Goal: Find specific page/section: Find specific page/section

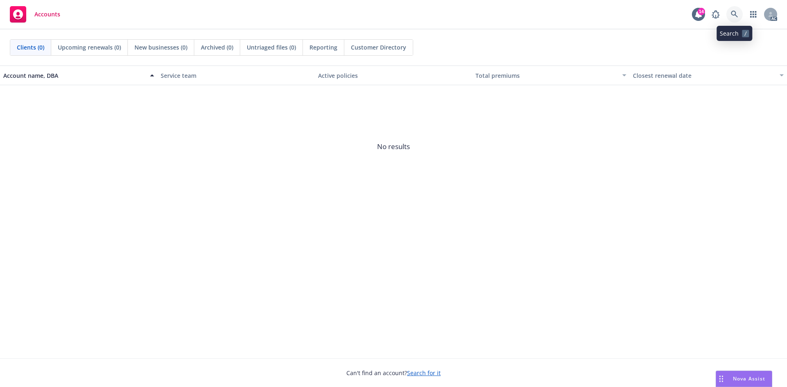
click at [738, 10] on link at bounding box center [734, 14] width 16 height 16
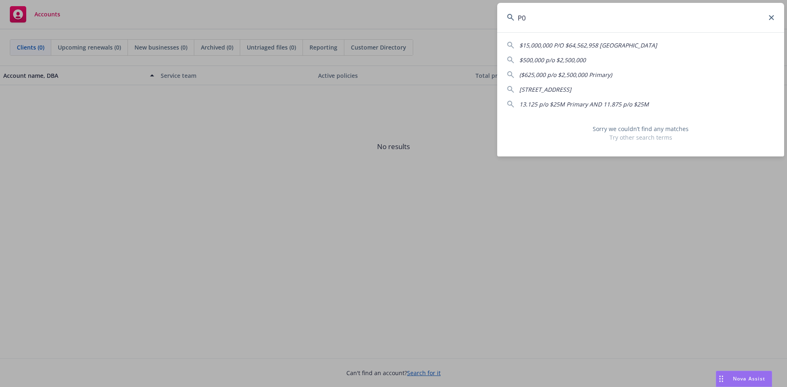
type input "P"
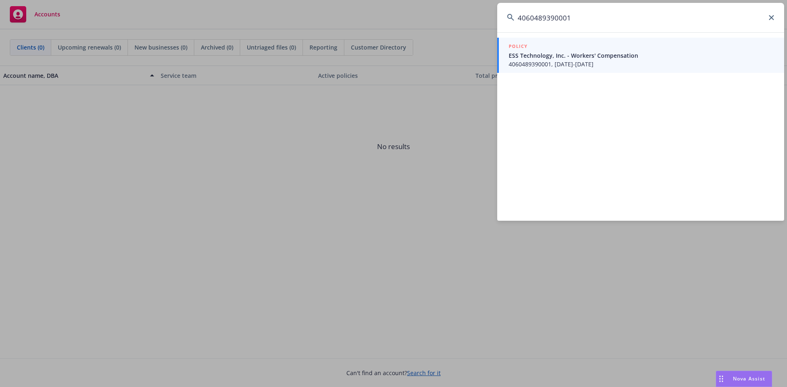
type input "4060489390001"
click at [633, 58] on span "ESS Technology, Inc. - Workers' Compensation" at bounding box center [640, 55] width 265 height 9
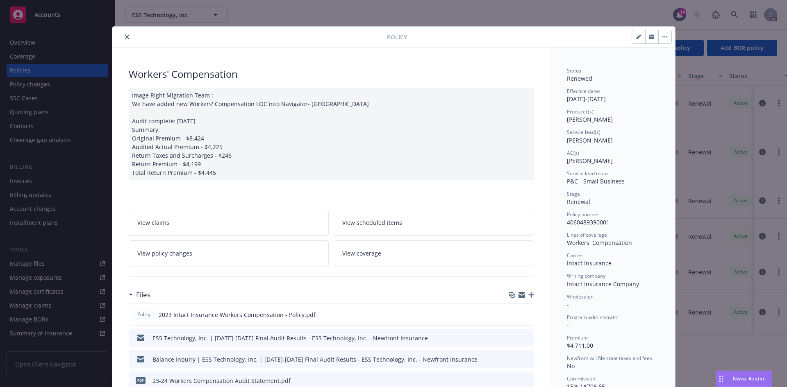
click at [122, 36] on button "close" at bounding box center [127, 37] width 10 height 10
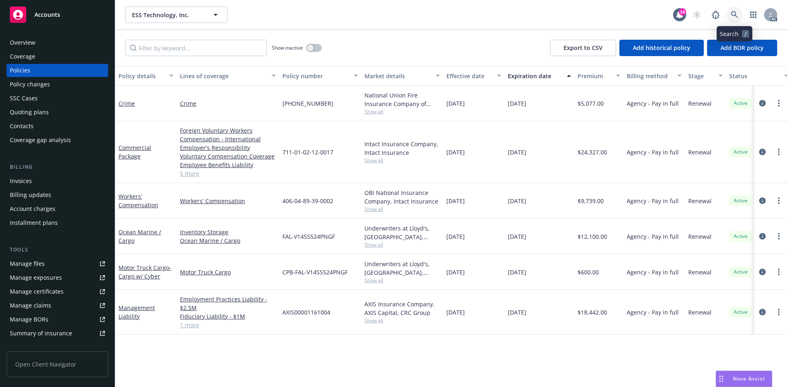
click at [738, 19] on link at bounding box center [734, 15] width 16 height 16
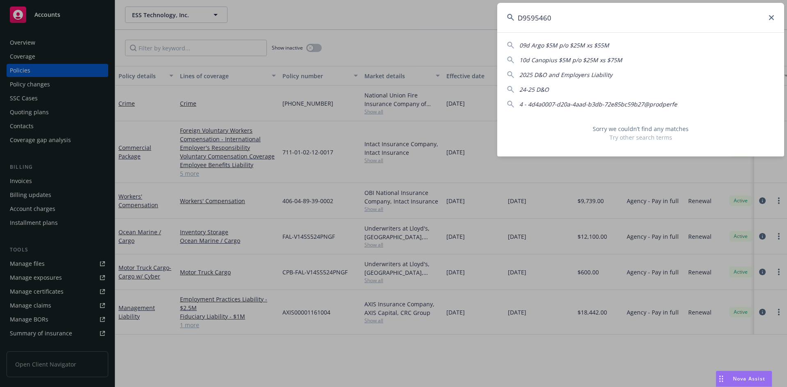
type input "D95954601"
drag, startPoint x: 550, startPoint y: 20, endPoint x: 466, endPoint y: 26, distance: 83.8
click at [466, 26] on div "D95954601 09d Argo $5M p/o $25M xs $55M 10d Canopius $5M p/o $25M xs $75M 2025 …" at bounding box center [393, 193] width 787 height 387
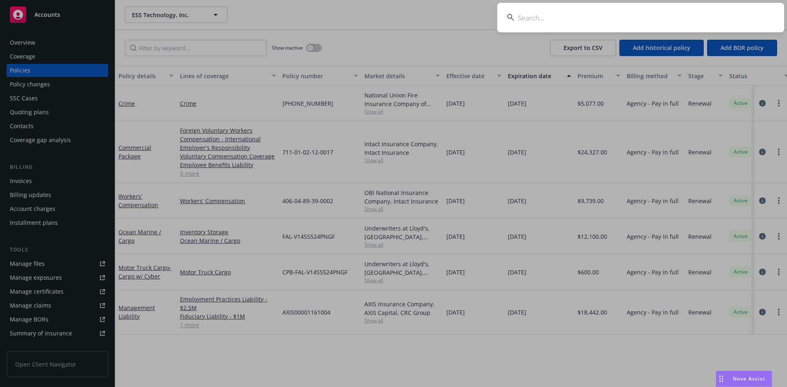
click at [615, 18] on input at bounding box center [640, 17] width 287 height 29
paste input "D95954601"
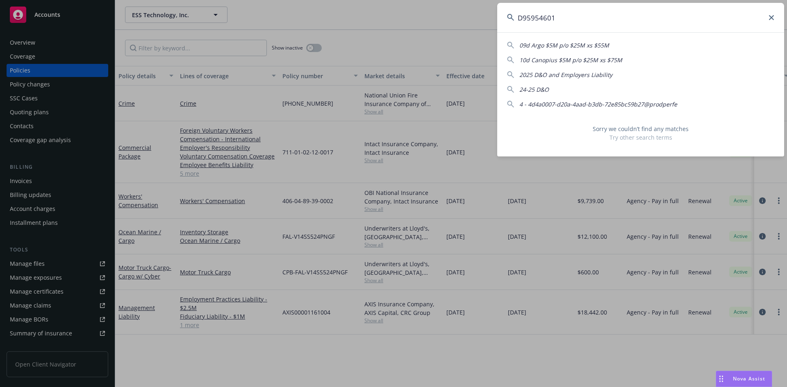
click at [615, 18] on input "D95954601" at bounding box center [640, 17] width 287 height 29
type input "D95954601"
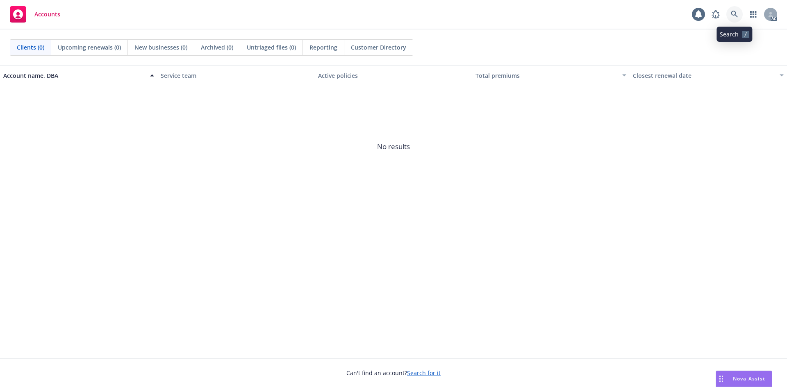
click at [731, 12] on icon at bounding box center [734, 14] width 7 height 7
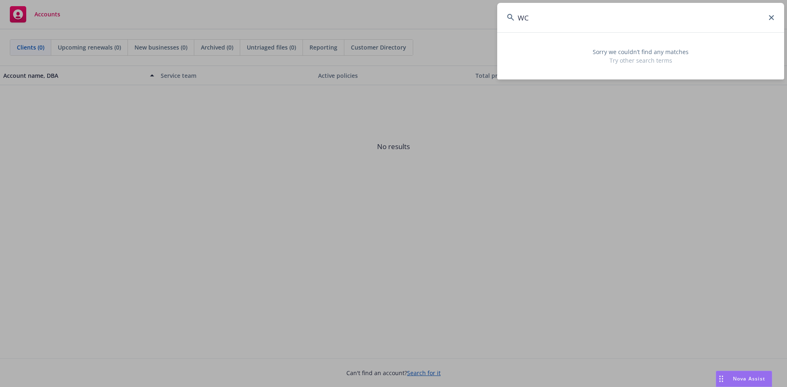
type input "W"
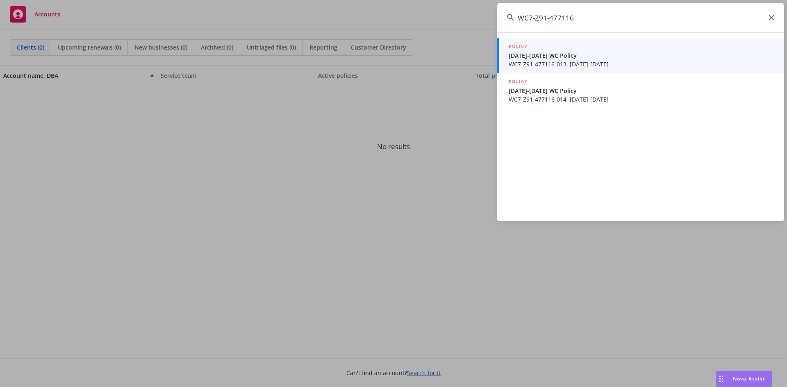
type input "WC7-Z91-477116"
click at [567, 67] on span "WC7-Z91-477116-013, [DATE]-[DATE]" at bounding box center [640, 64] width 265 height 9
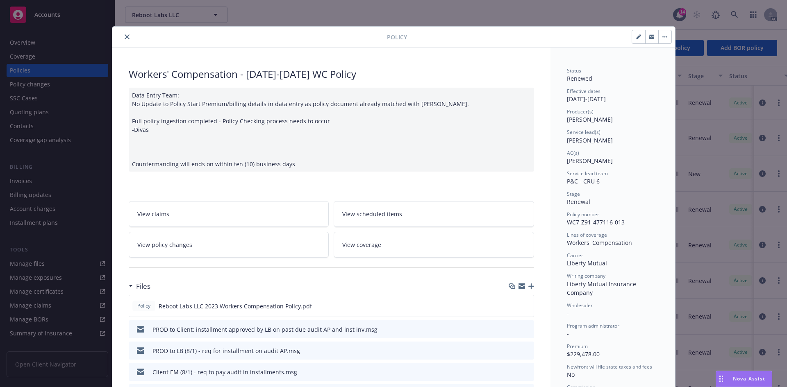
click at [125, 36] on icon "close" at bounding box center [127, 36] width 5 height 5
